Goal: Communication & Community: Ask a question

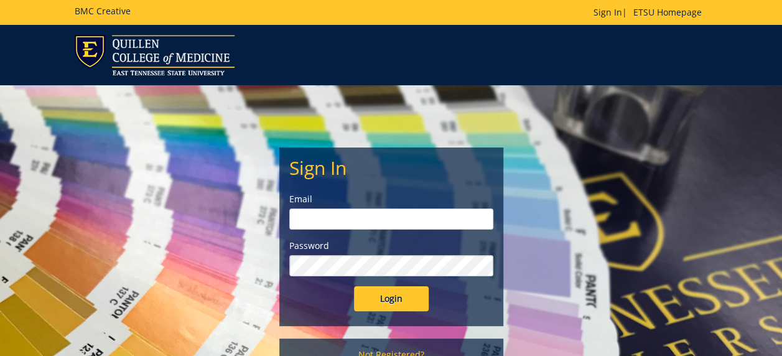
type input "[EMAIL_ADDRESS][DOMAIN_NAME]"
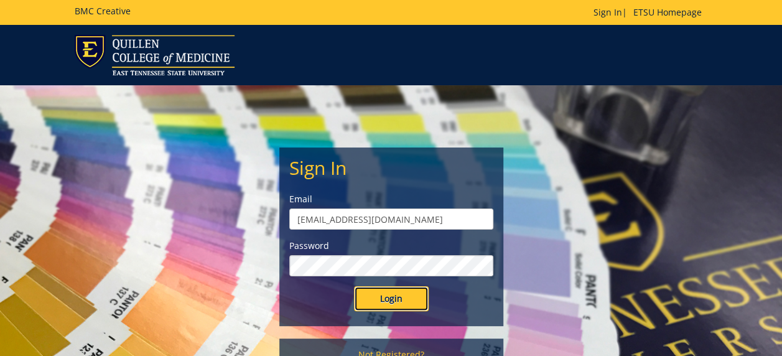
click at [392, 296] on input "Login" at bounding box center [391, 298] width 75 height 25
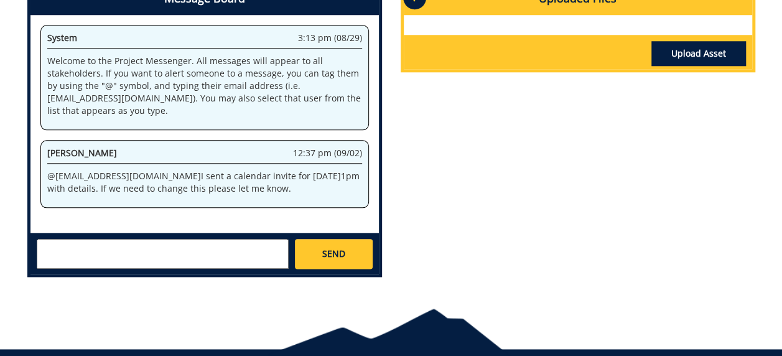
scroll to position [634, 0]
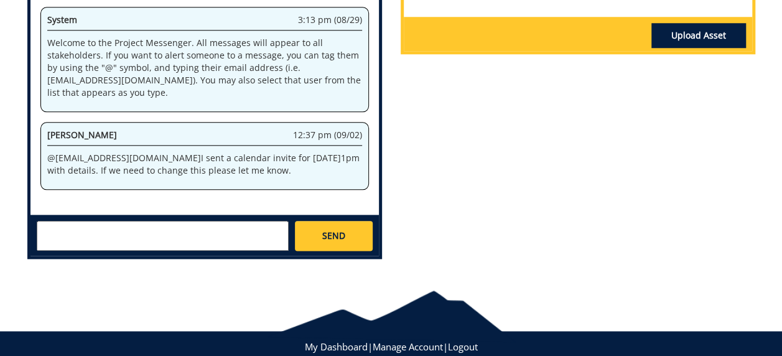
click at [62, 221] on textarea at bounding box center [163, 236] width 252 height 30
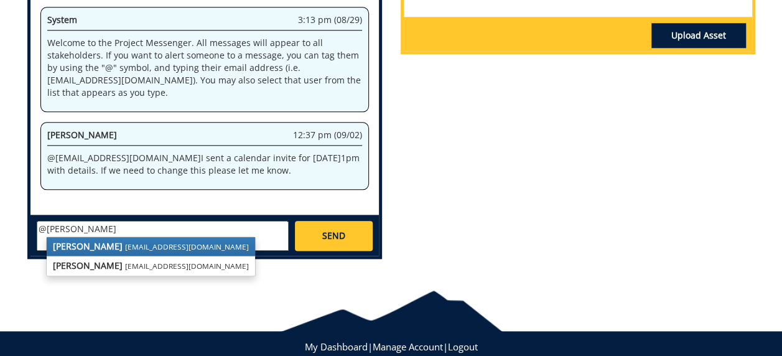
click at [93, 240] on strong "[PERSON_NAME]" at bounding box center [88, 246] width 70 height 12
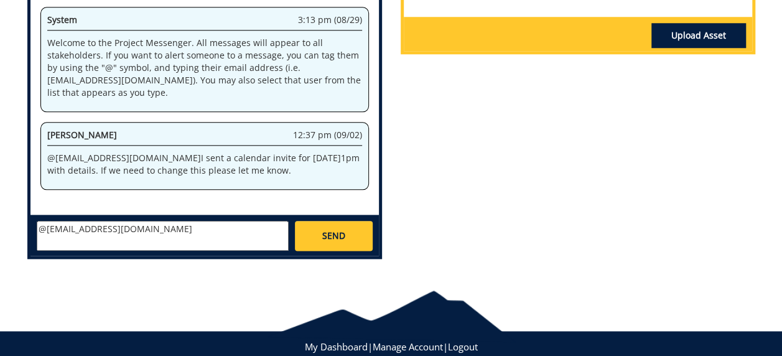
click at [93, 230] on textarea "@[EMAIL_ADDRESS][DOMAIN_NAME]" at bounding box center [163, 236] width 252 height 30
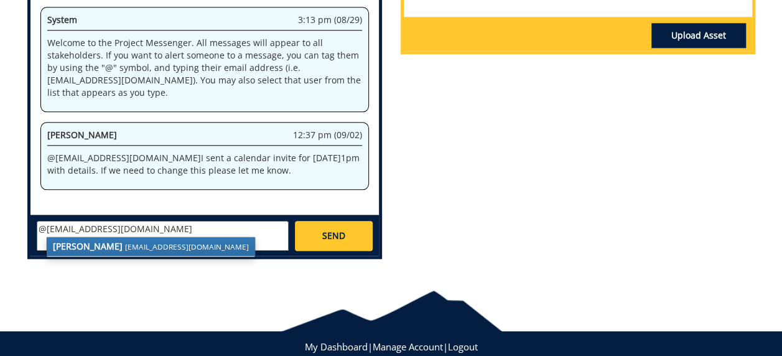
click at [131, 221] on textarea "@[EMAIL_ADDRESS][DOMAIN_NAME]" at bounding box center [163, 236] width 252 height 30
click at [136, 241] on small "[EMAIL_ADDRESS][DOMAIN_NAME]" at bounding box center [187, 246] width 124 height 10
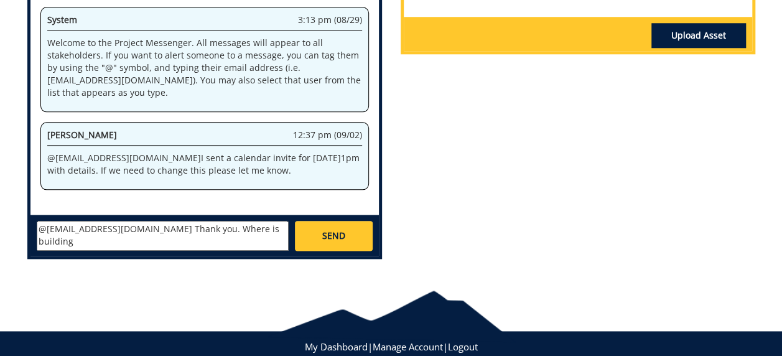
click at [147, 230] on textarea "@sluderp@etsu.edu Thank you. Where is building" at bounding box center [163, 236] width 252 height 30
click at [251, 221] on textarea "@sluderp@etsu.edu Thank you. Where is building" at bounding box center [163, 236] width 252 height 30
type textarea "@sluderp@etsu.edu Thank you. Where is building 178 l"
click at [340, 229] on span "SEND" at bounding box center [333, 235] width 23 height 12
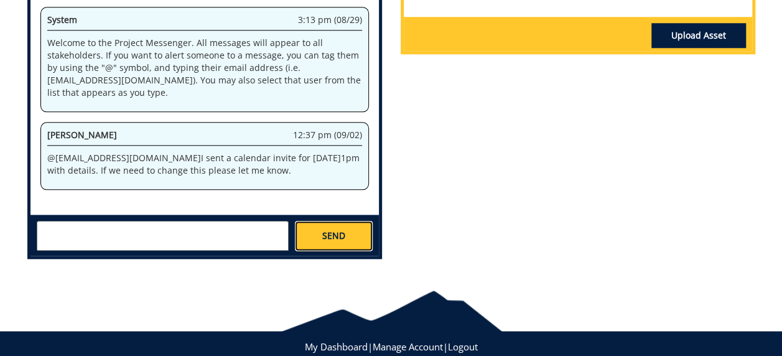
scroll to position [49, 0]
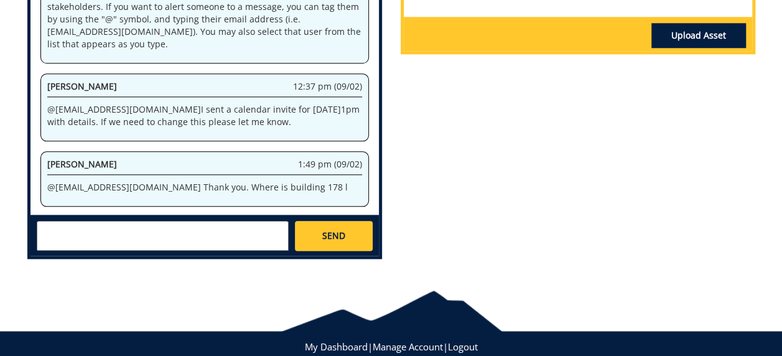
click at [275, 181] on p "@sluderp@etsu.edu Thank you. Where is building 178 l" at bounding box center [204, 187] width 315 height 12
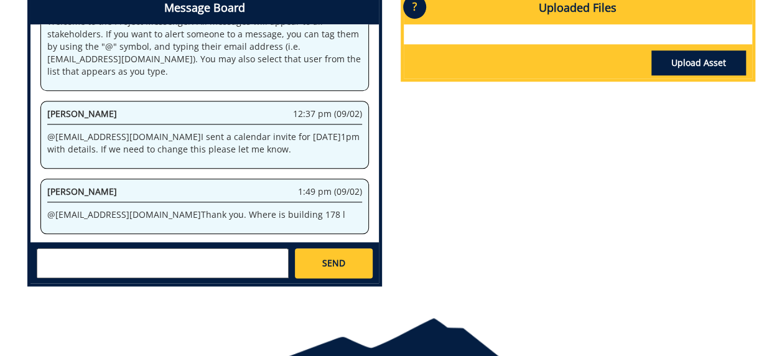
scroll to position [612, 0]
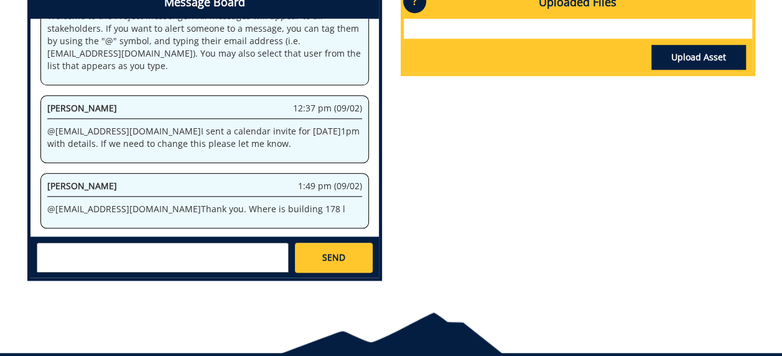
click at [142, 243] on textarea at bounding box center [163, 258] width 252 height 30
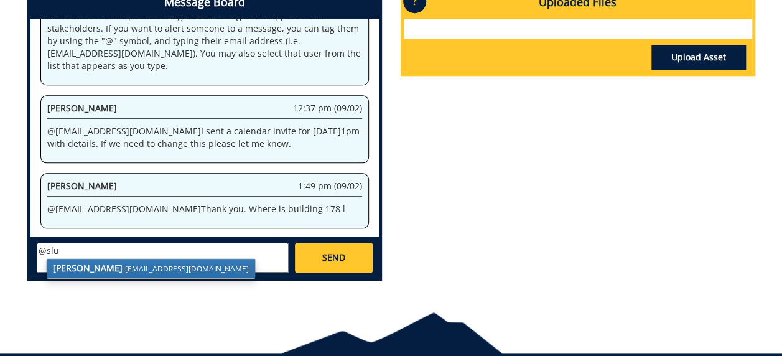
click at [138, 263] on small "[EMAIL_ADDRESS][DOMAIN_NAME]" at bounding box center [187, 268] width 124 height 10
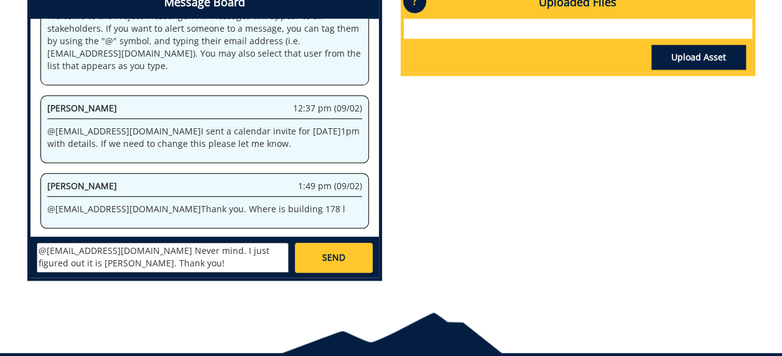
type textarea "@[EMAIL_ADDRESS][DOMAIN_NAME] Never mind. I just figured out it is [PERSON_NAME…"
click at [332, 251] on span "SEND" at bounding box center [333, 257] width 23 height 12
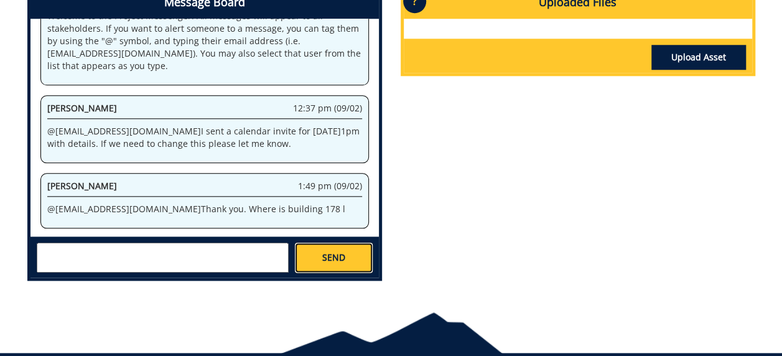
scroll to position [126, 0]
